Goal: Information Seeking & Learning: Learn about a topic

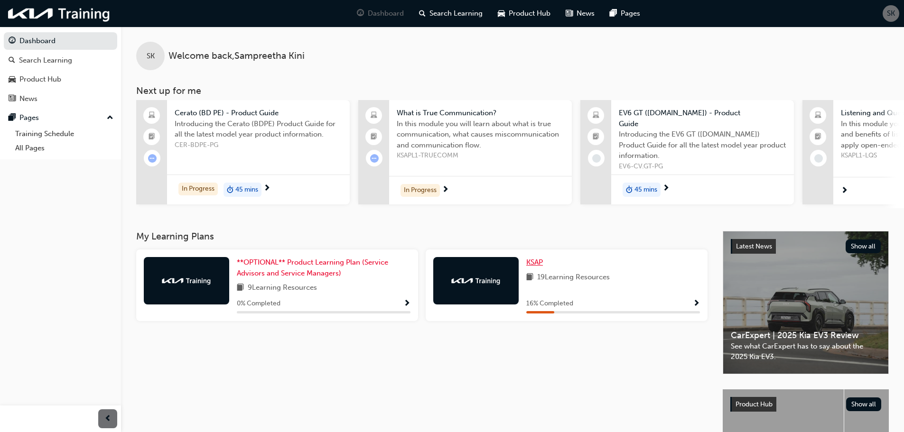
click at [529, 258] on span "KSAP" at bounding box center [534, 262] width 17 height 9
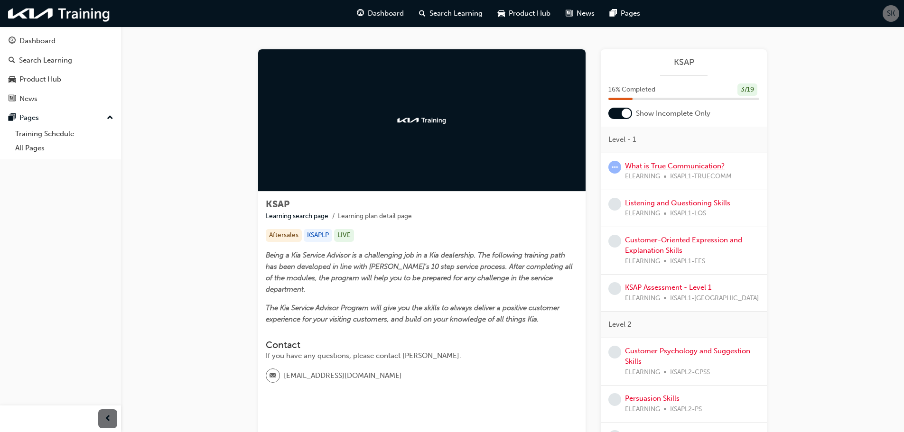
click at [657, 162] on link "What is True Communication?" at bounding box center [675, 166] width 100 height 9
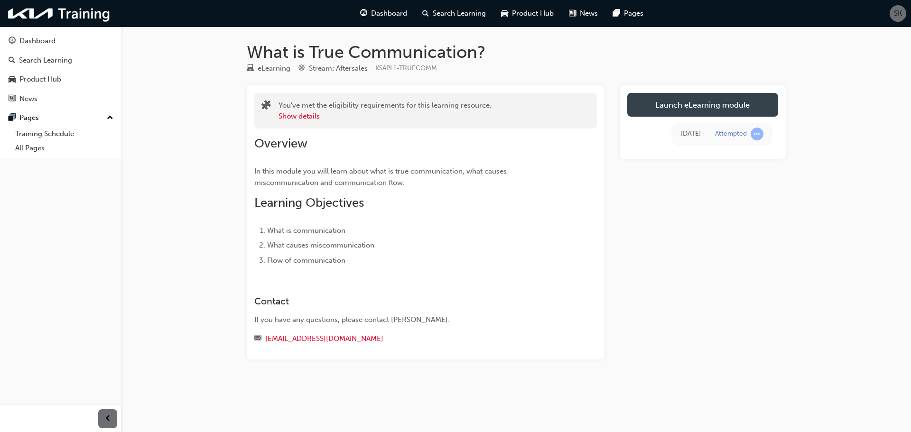
click at [713, 106] on link "Launch eLearning module" at bounding box center [702, 105] width 151 height 24
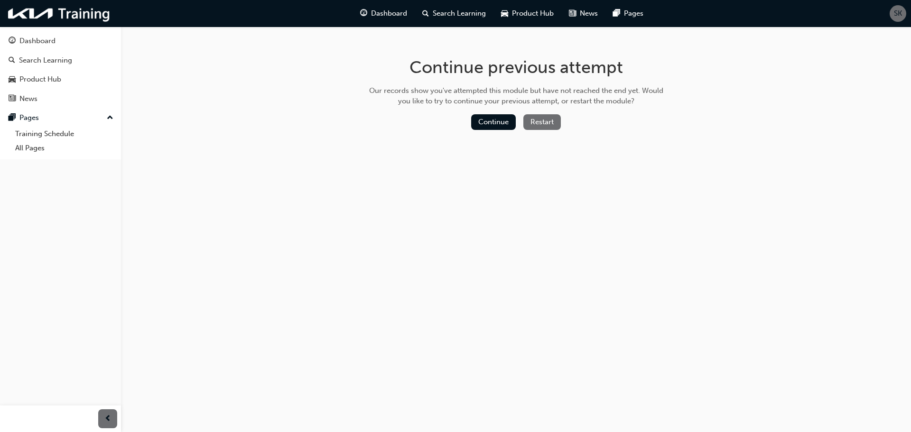
click at [515, 112] on div "Continue previous attempt Our records show you've attempted this module but hav…" at bounding box center [516, 96] width 308 height 138
click at [502, 116] on button "Continue" at bounding box center [493, 122] width 45 height 16
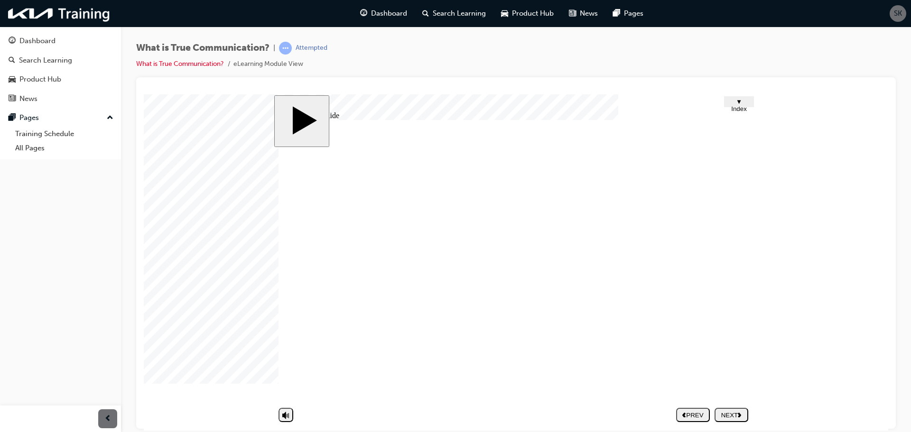
drag, startPoint x: 777, startPoint y: 379, endPoint x: 772, endPoint y: 378, distance: 4.8
click at [772, 378] on body "slide: Untitled Slide Half Frame 33 2 Rectangle 1 Rectangle 1 Rectangle 1 Group…" at bounding box center [516, 262] width 744 height 336
drag, startPoint x: 745, startPoint y: 277, endPoint x: 739, endPoint y: 277, distance: 6.2
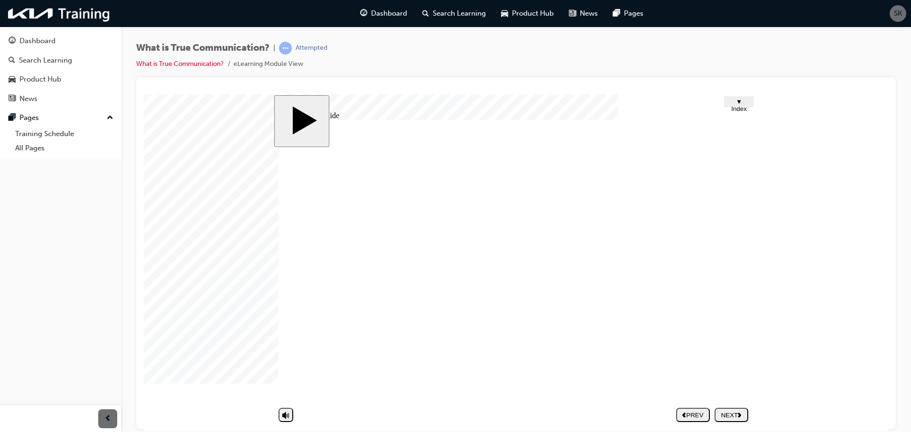
click at [737, 416] on div "NEXT" at bounding box center [731, 414] width 26 height 7
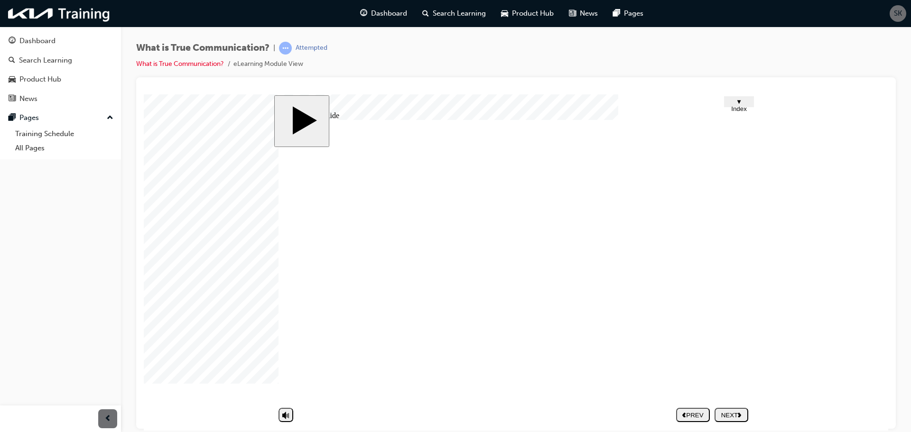
click at [734, 416] on div "NEXT" at bounding box center [731, 414] width 26 height 7
drag, startPoint x: 414, startPoint y: 290, endPoint x: 536, endPoint y: 310, distance: 123.5
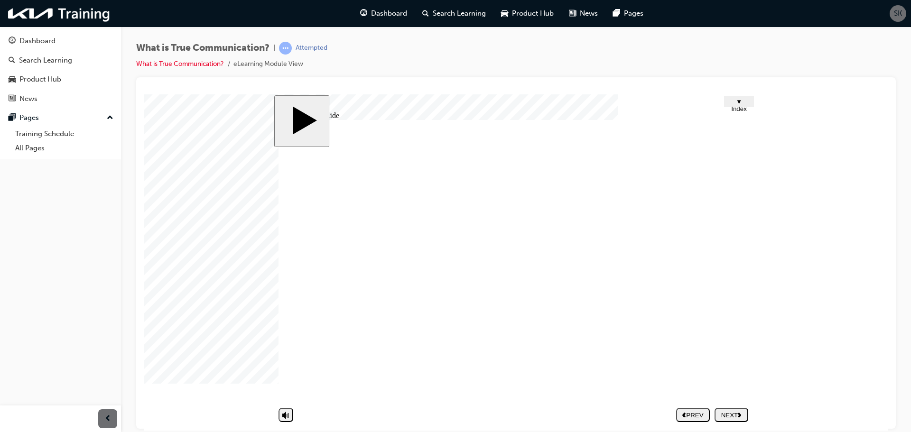
click at [738, 415] on div "NEXT" at bounding box center [731, 414] width 26 height 7
